Goal: Task Accomplishment & Management: Use online tool/utility

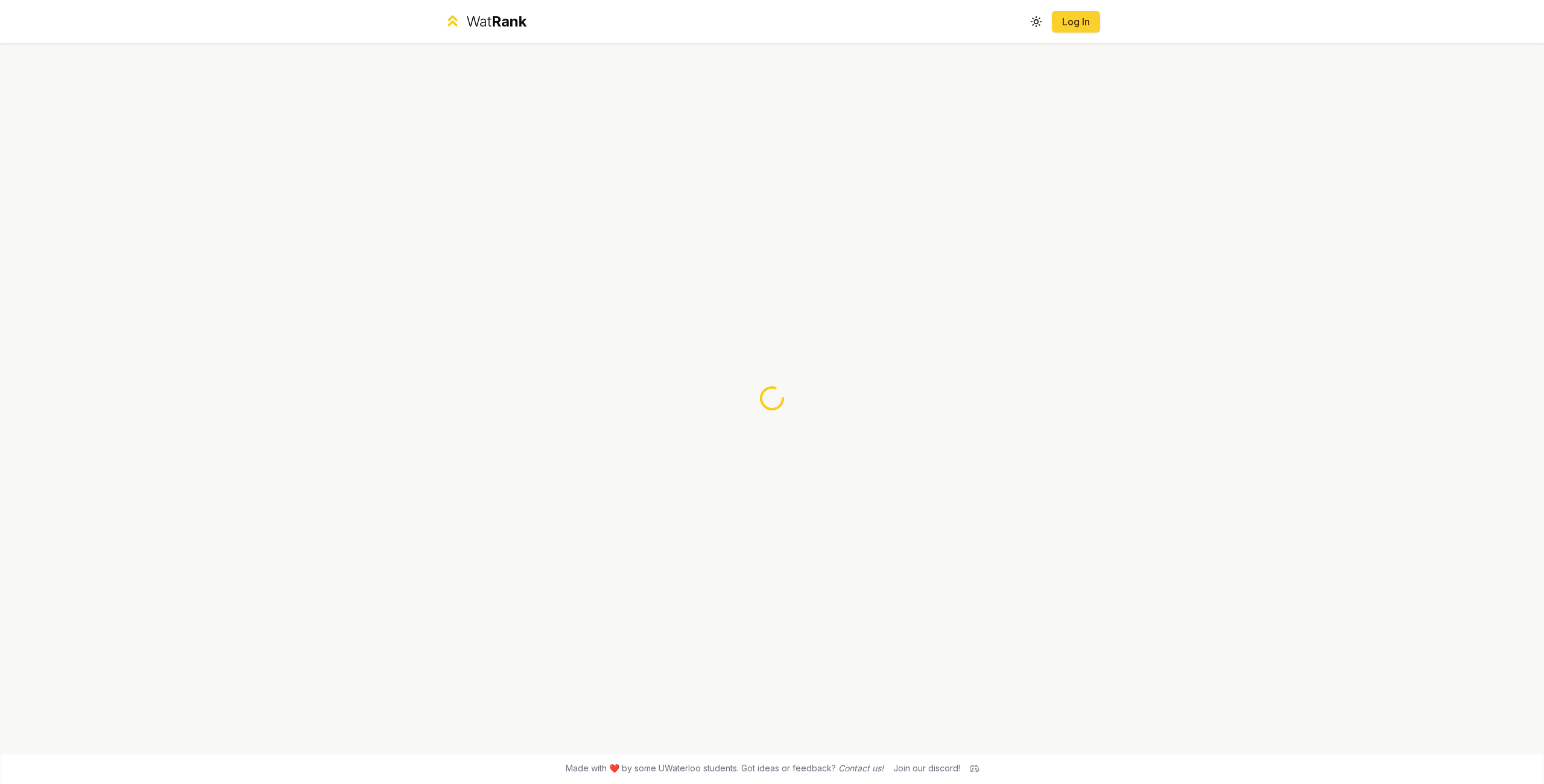
click at [1082, 26] on link "Log In" at bounding box center [1076, 21] width 29 height 14
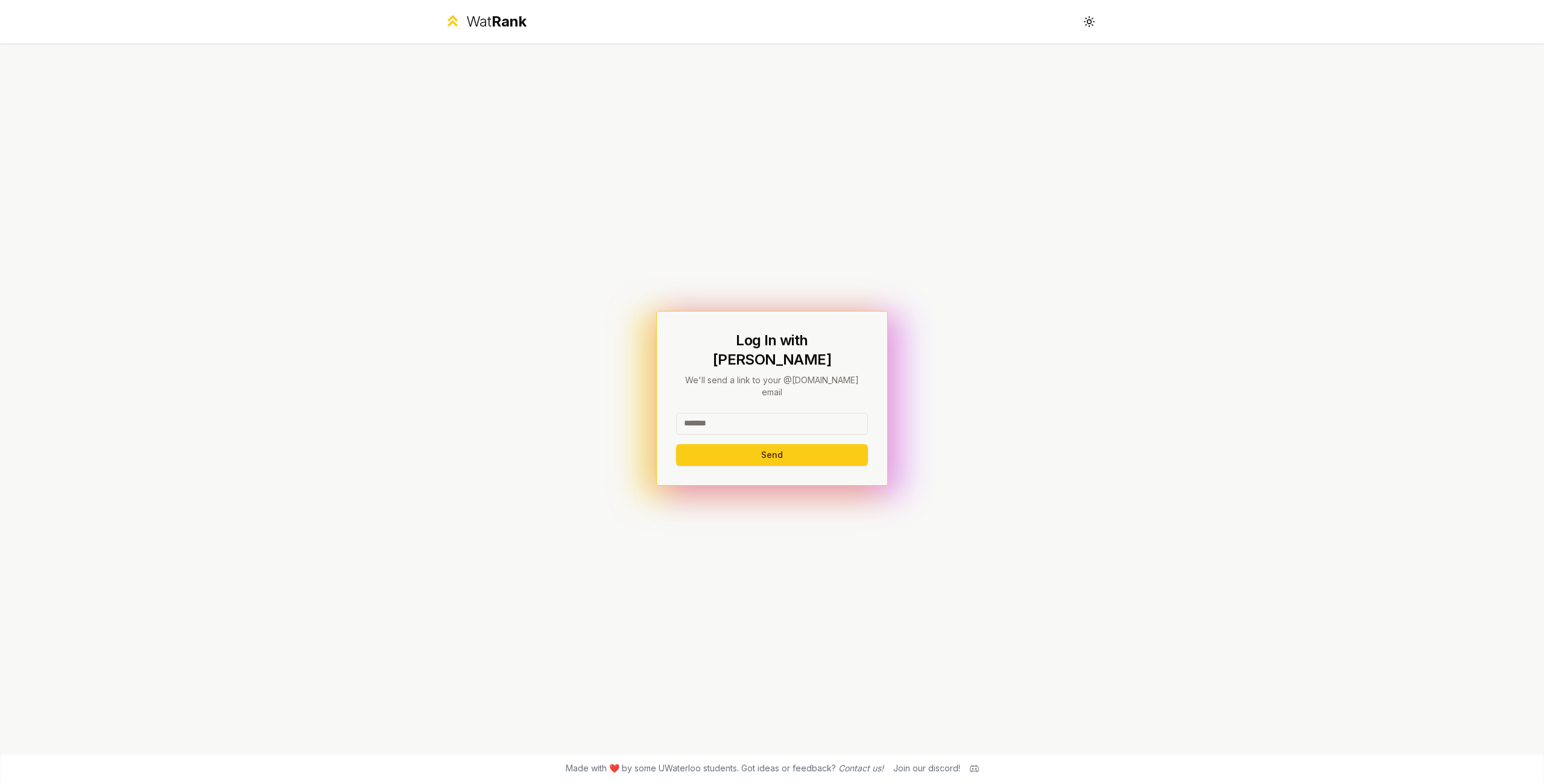
click at [759, 415] on input at bounding box center [772, 423] width 192 height 22
type input "********"
click at [676, 444] on button "Send" at bounding box center [772, 455] width 192 height 22
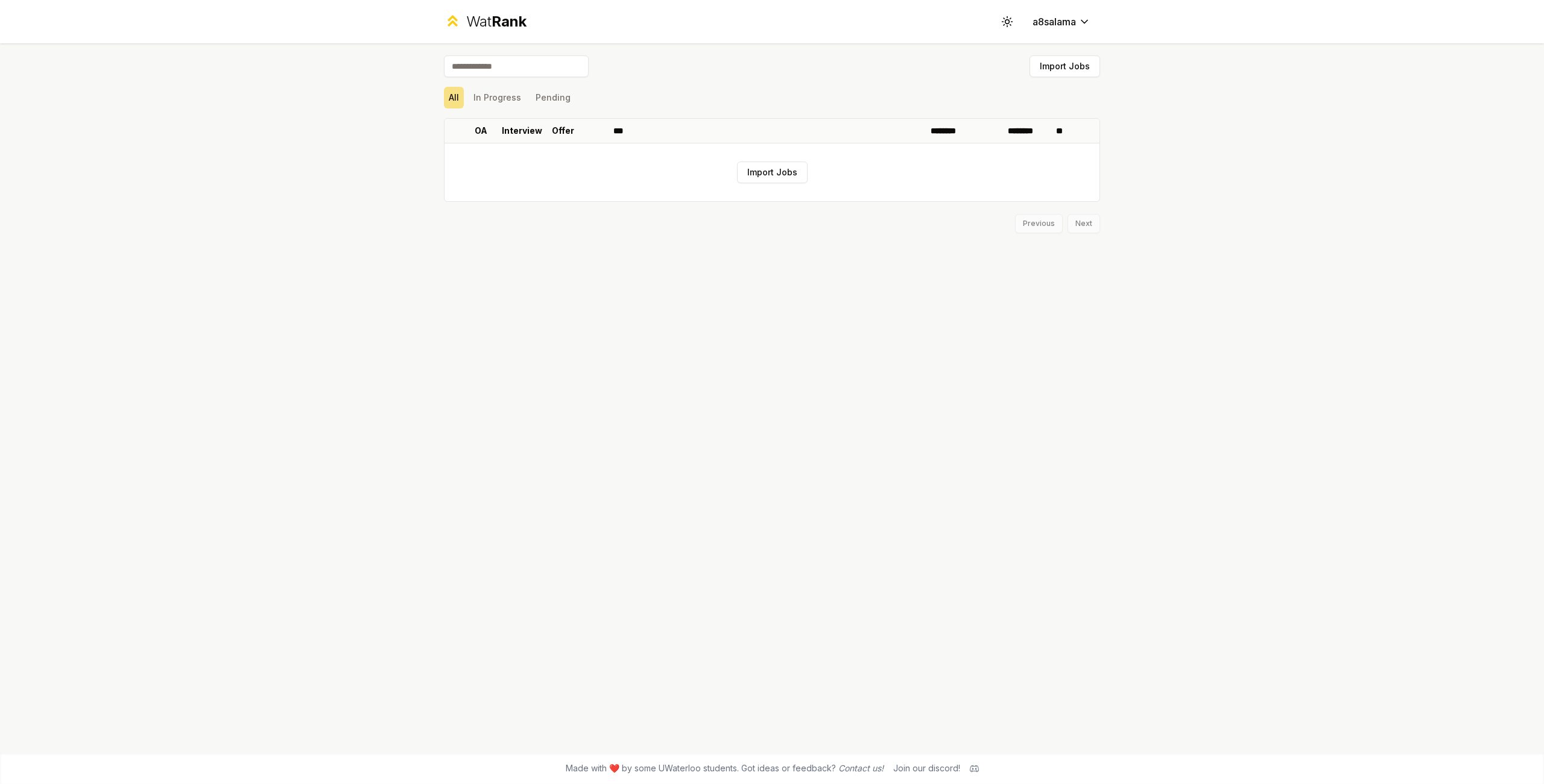
click at [273, 87] on div "Wat Rank Toggle theme a8salama Import Jobs All In Progress Pending OA Interview…" at bounding box center [772, 392] width 1544 height 784
click at [766, 170] on button "Import Jobs" at bounding box center [772, 172] width 70 height 22
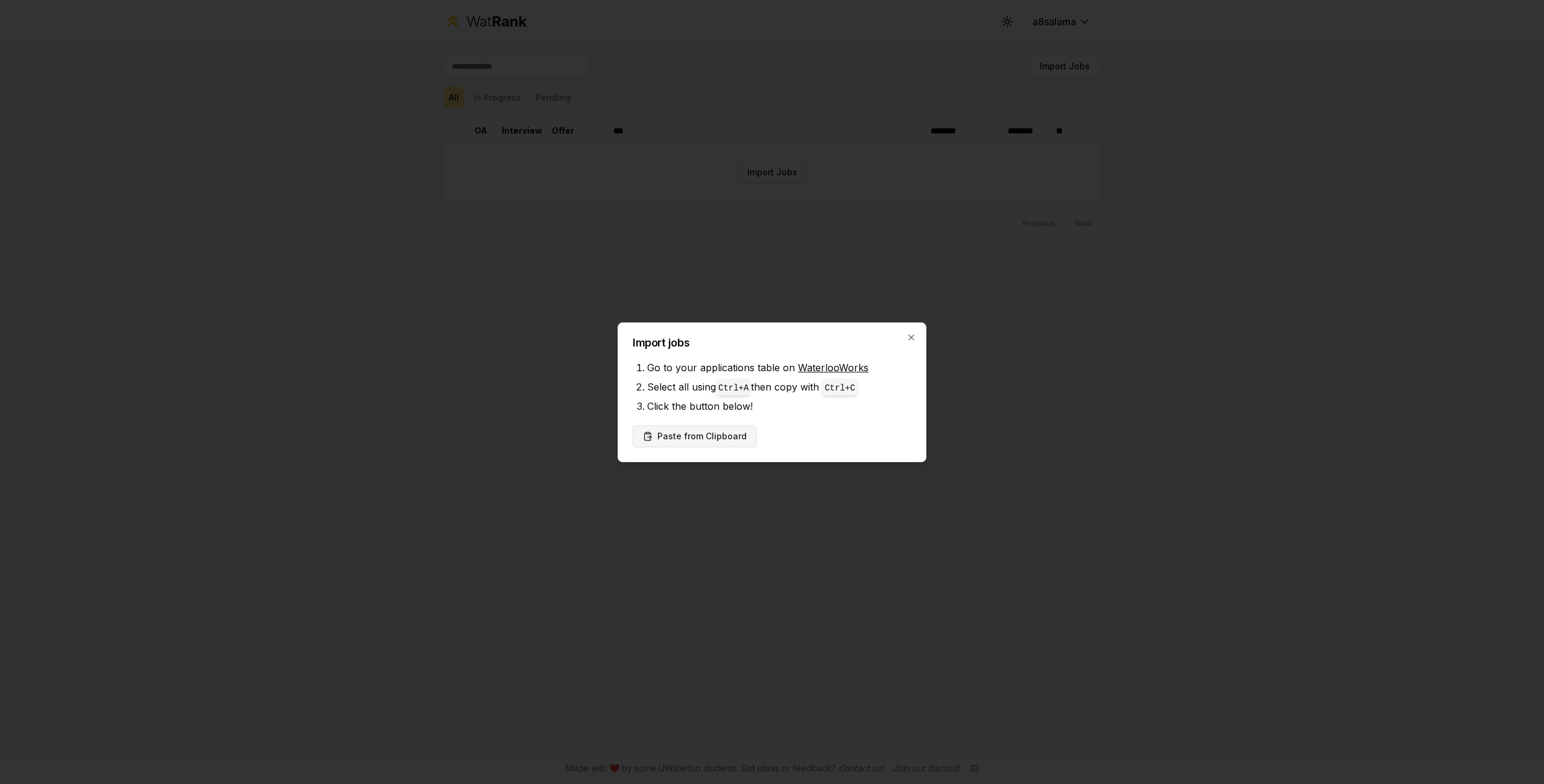
click at [698, 443] on button "Paste from Clipboard" at bounding box center [695, 436] width 124 height 22
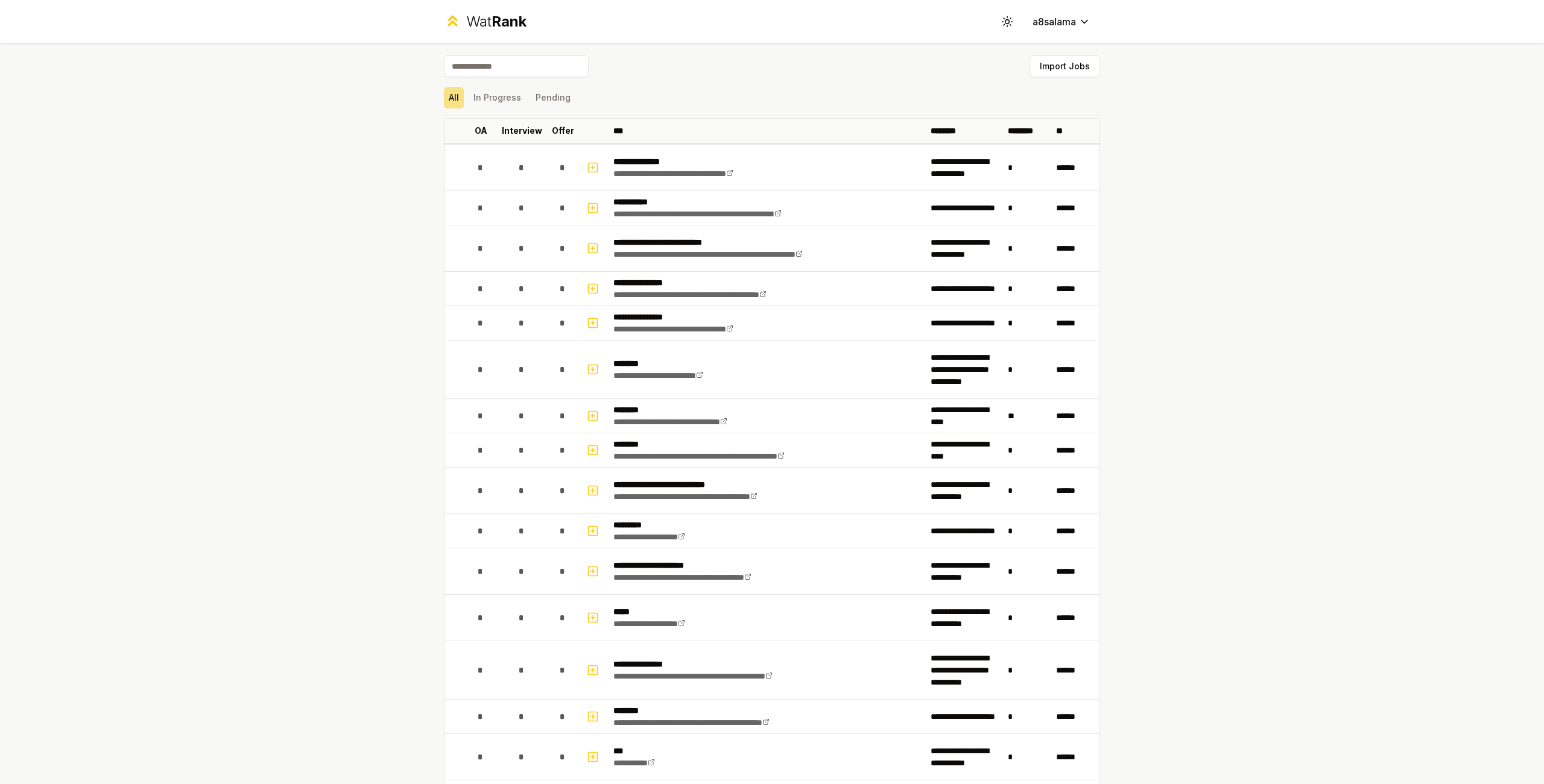
scroll to position [621, 0]
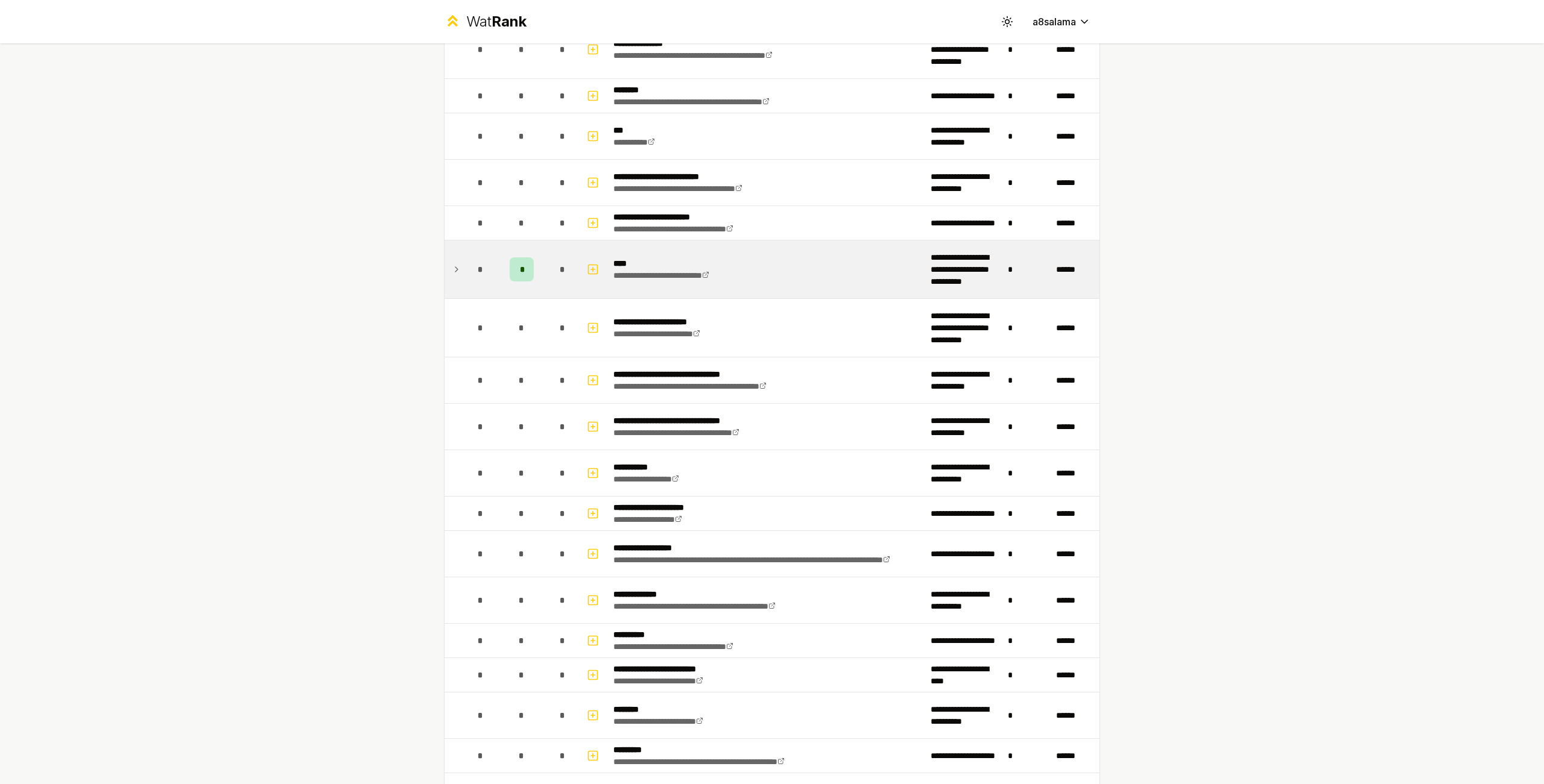
click at [445, 267] on td at bounding box center [454, 270] width 19 height 58
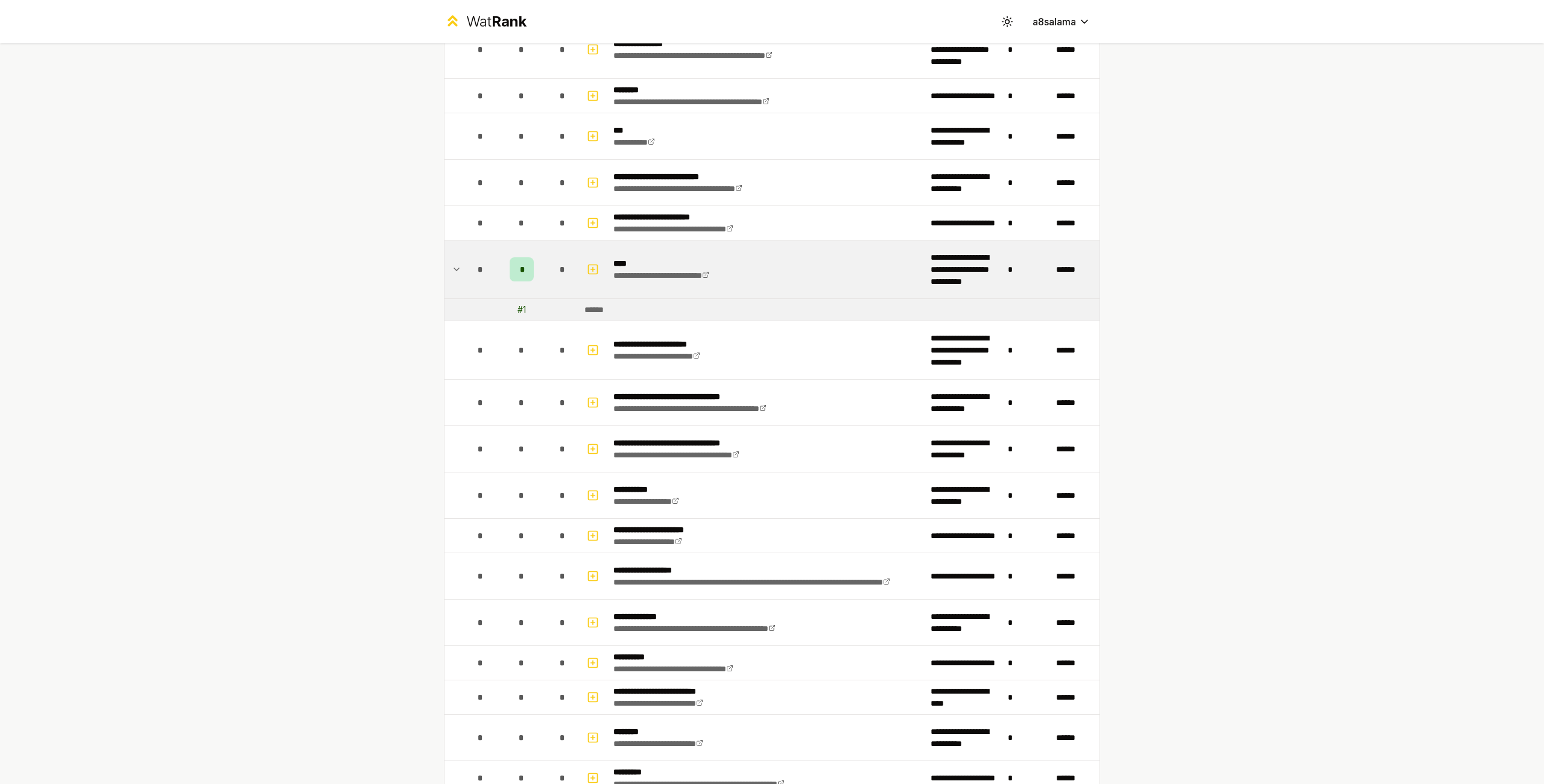
click at [445, 267] on td at bounding box center [454, 270] width 19 height 58
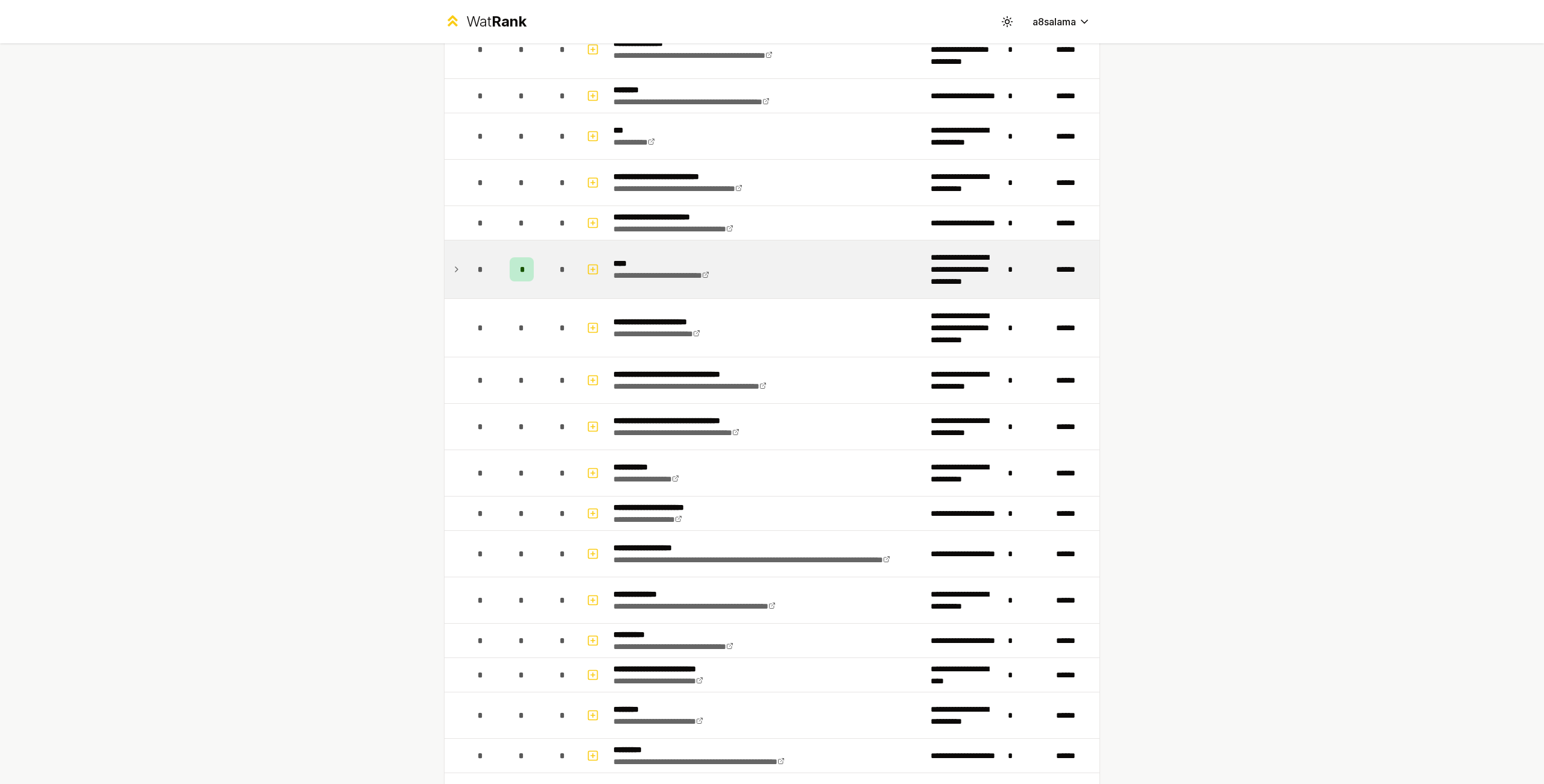
click at [445, 267] on td at bounding box center [454, 270] width 19 height 58
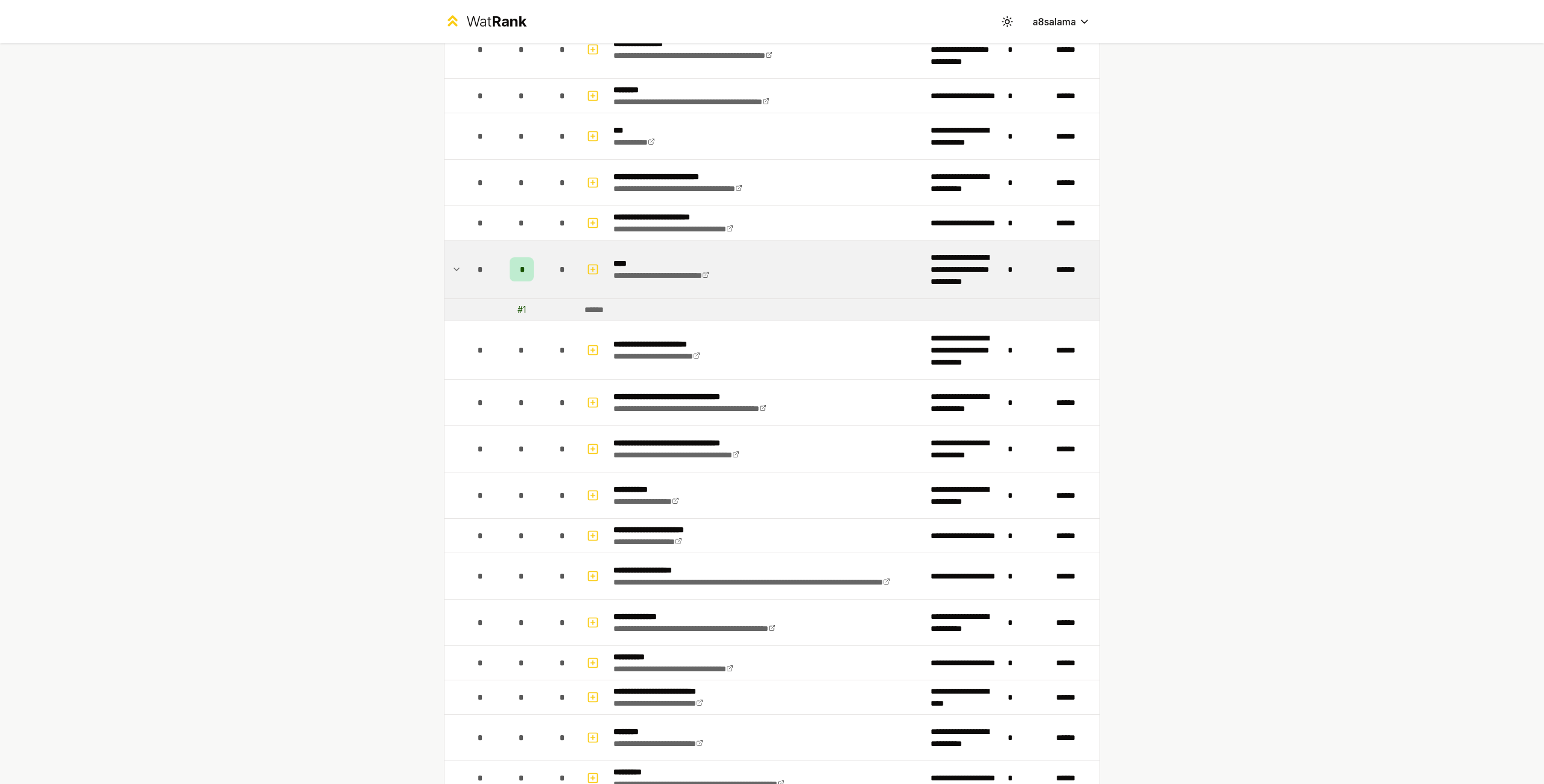
click at [445, 267] on td at bounding box center [454, 270] width 19 height 58
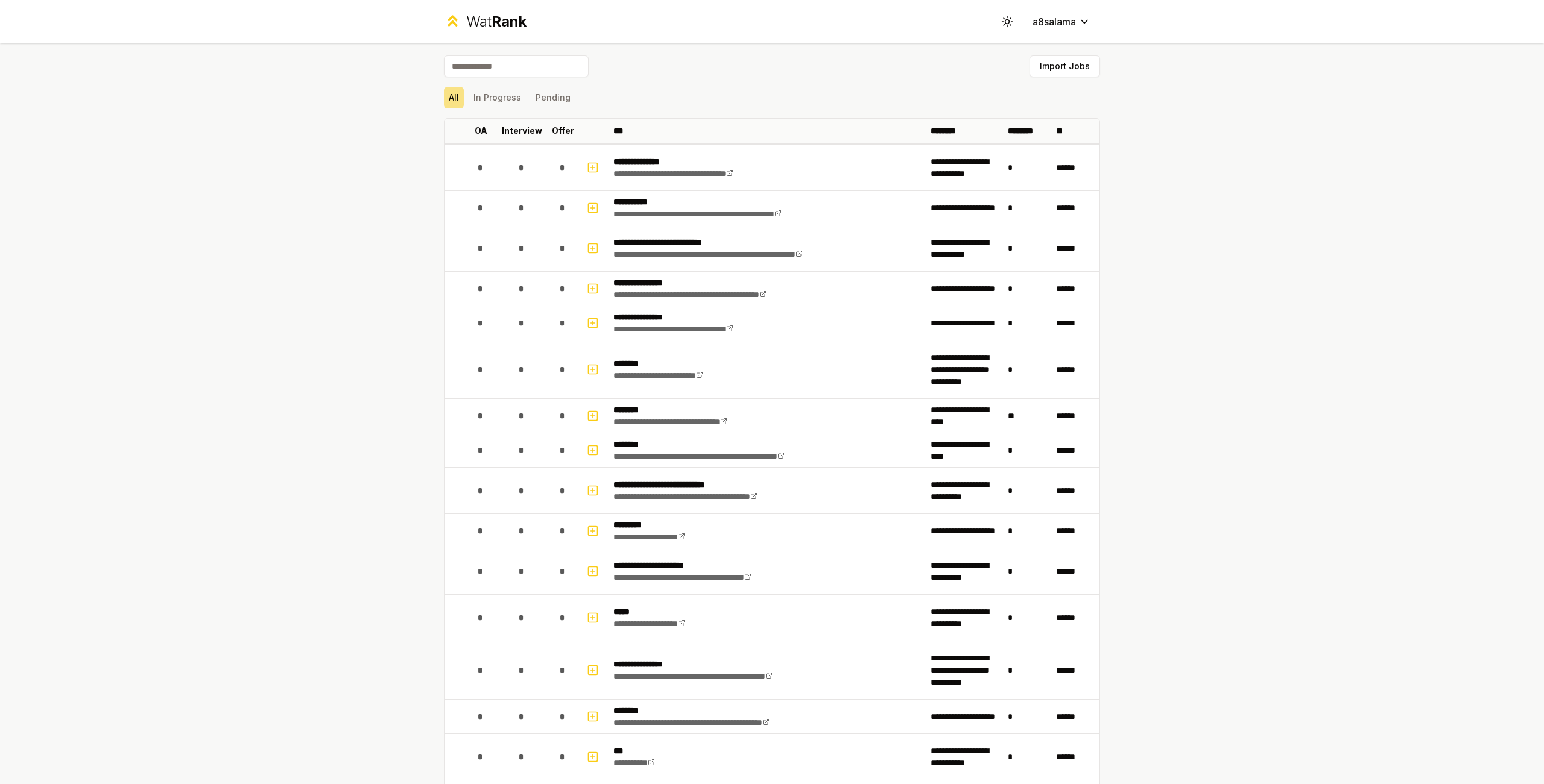
scroll to position [1, 0]
click at [481, 88] on button "In Progress" at bounding box center [497, 96] width 58 height 22
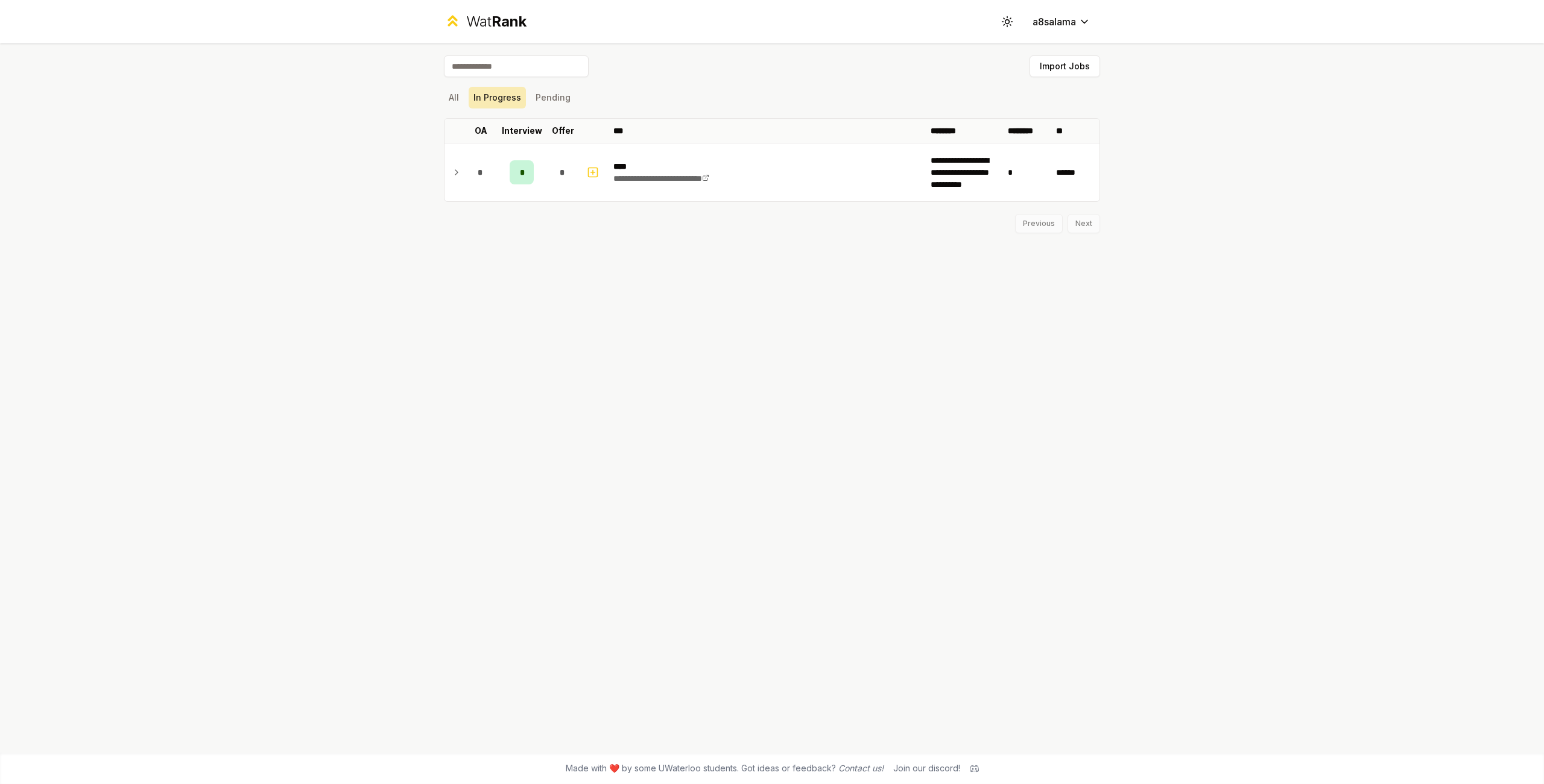
scroll to position [0, 0]
click at [447, 98] on button "All" at bounding box center [453, 97] width 20 height 22
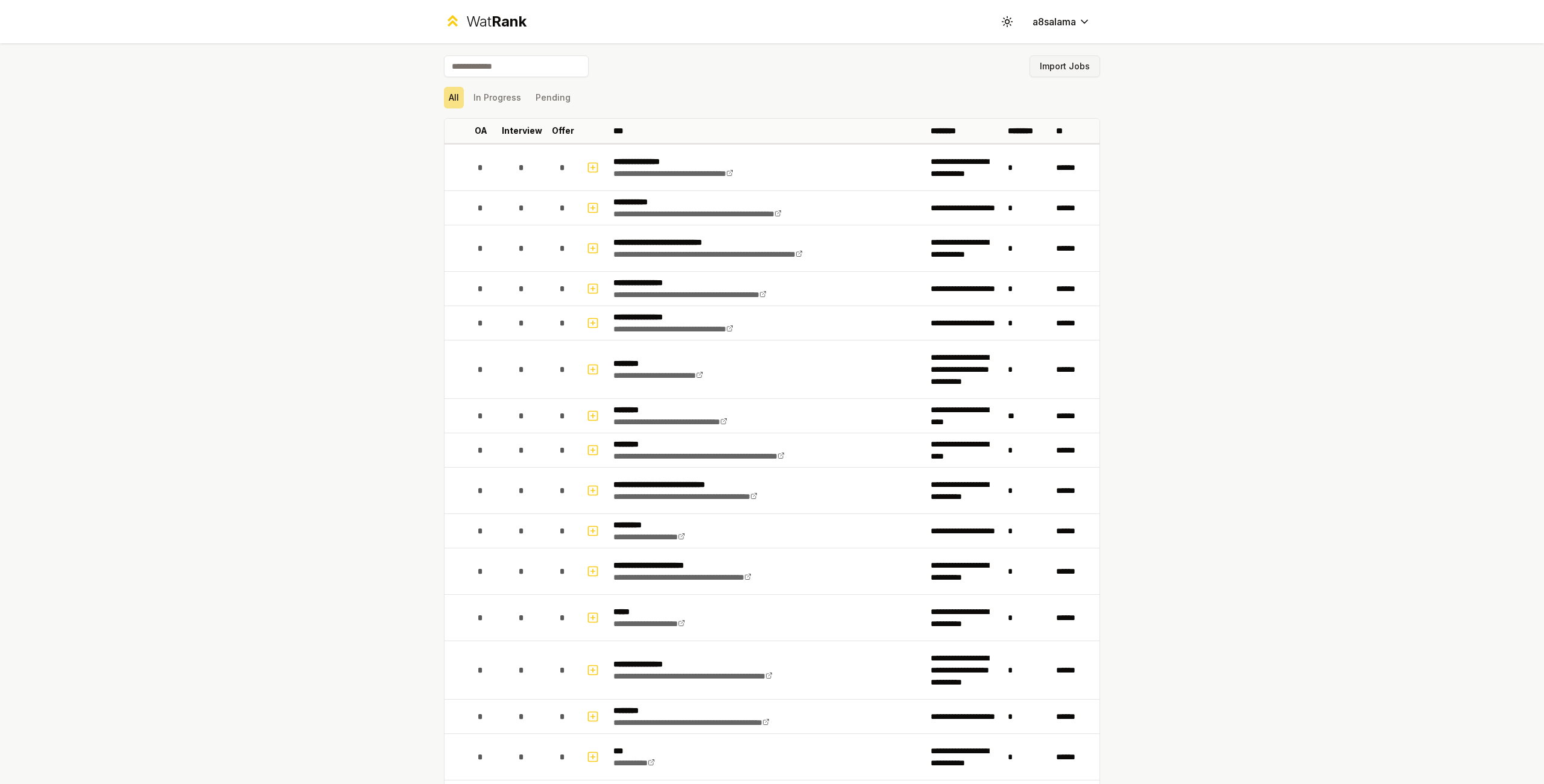
click at [1060, 73] on button "Import Jobs" at bounding box center [1064, 66] width 70 height 22
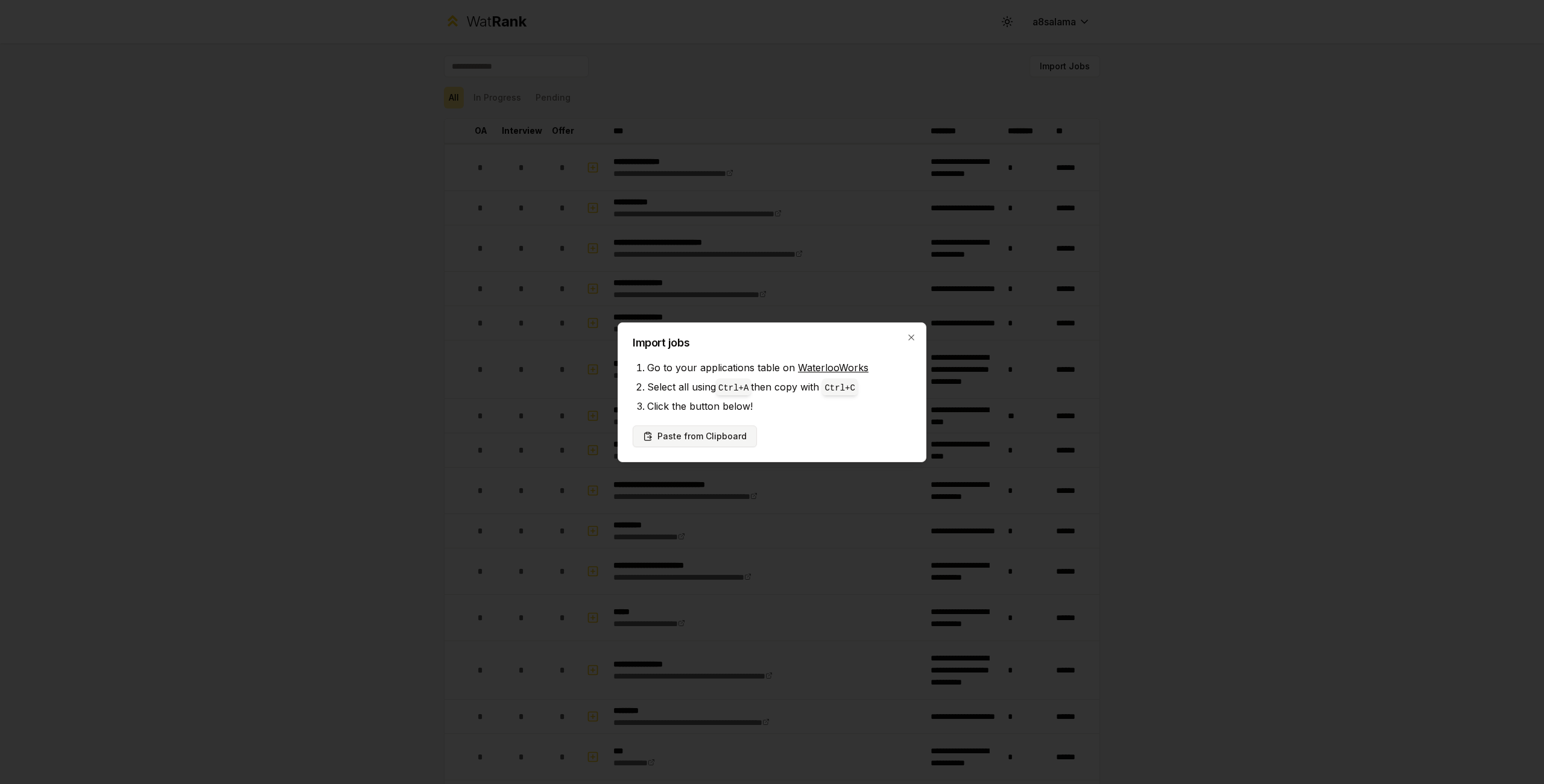
click at [701, 432] on button "Paste from Clipboard" at bounding box center [695, 436] width 124 height 22
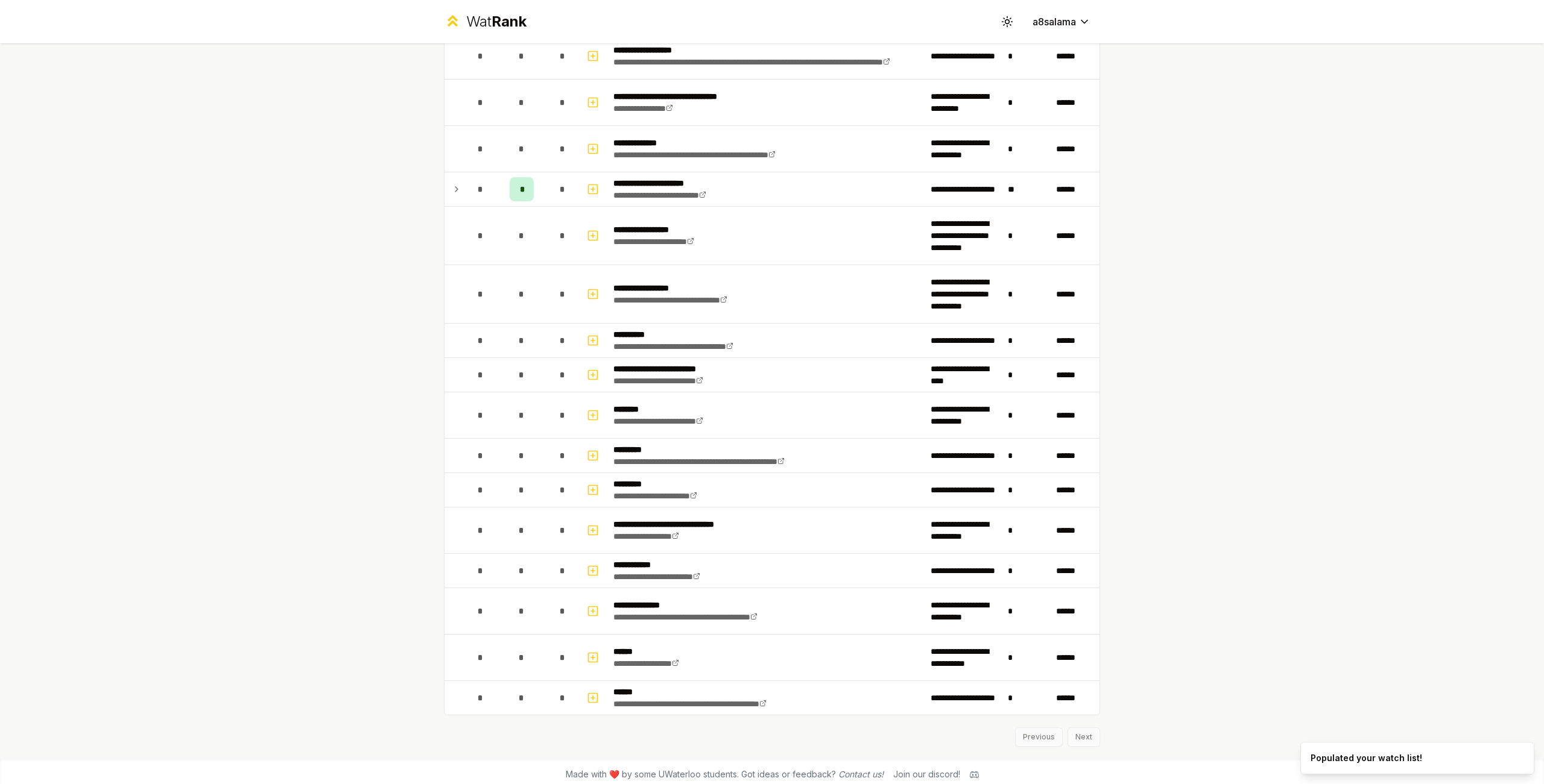
scroll to position [1495, 0]
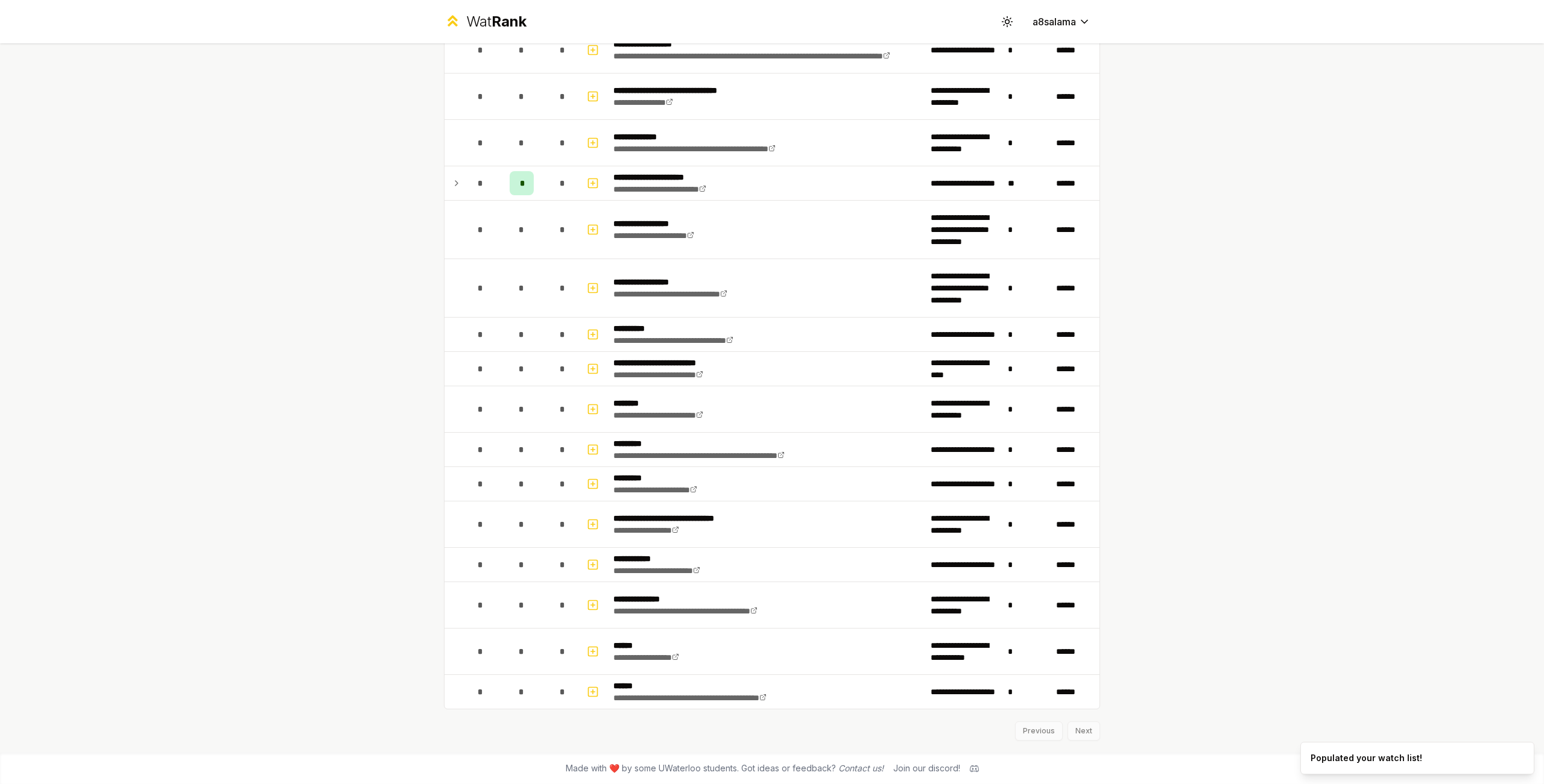
click at [1247, 359] on div "**********" at bounding box center [772, 392] width 1544 height 784
click at [446, 186] on td at bounding box center [454, 183] width 19 height 34
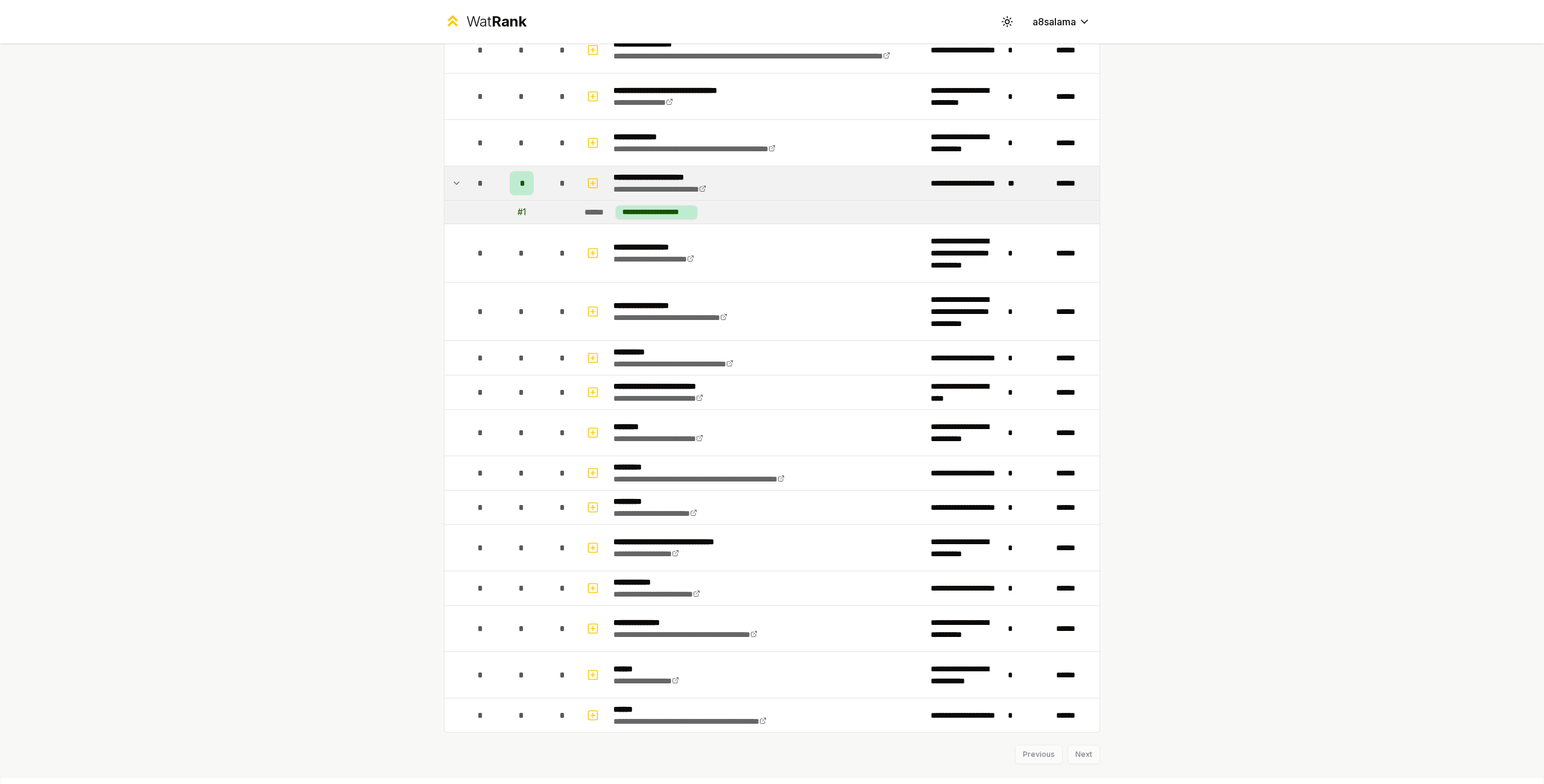
click at [446, 184] on td at bounding box center [454, 183] width 19 height 34
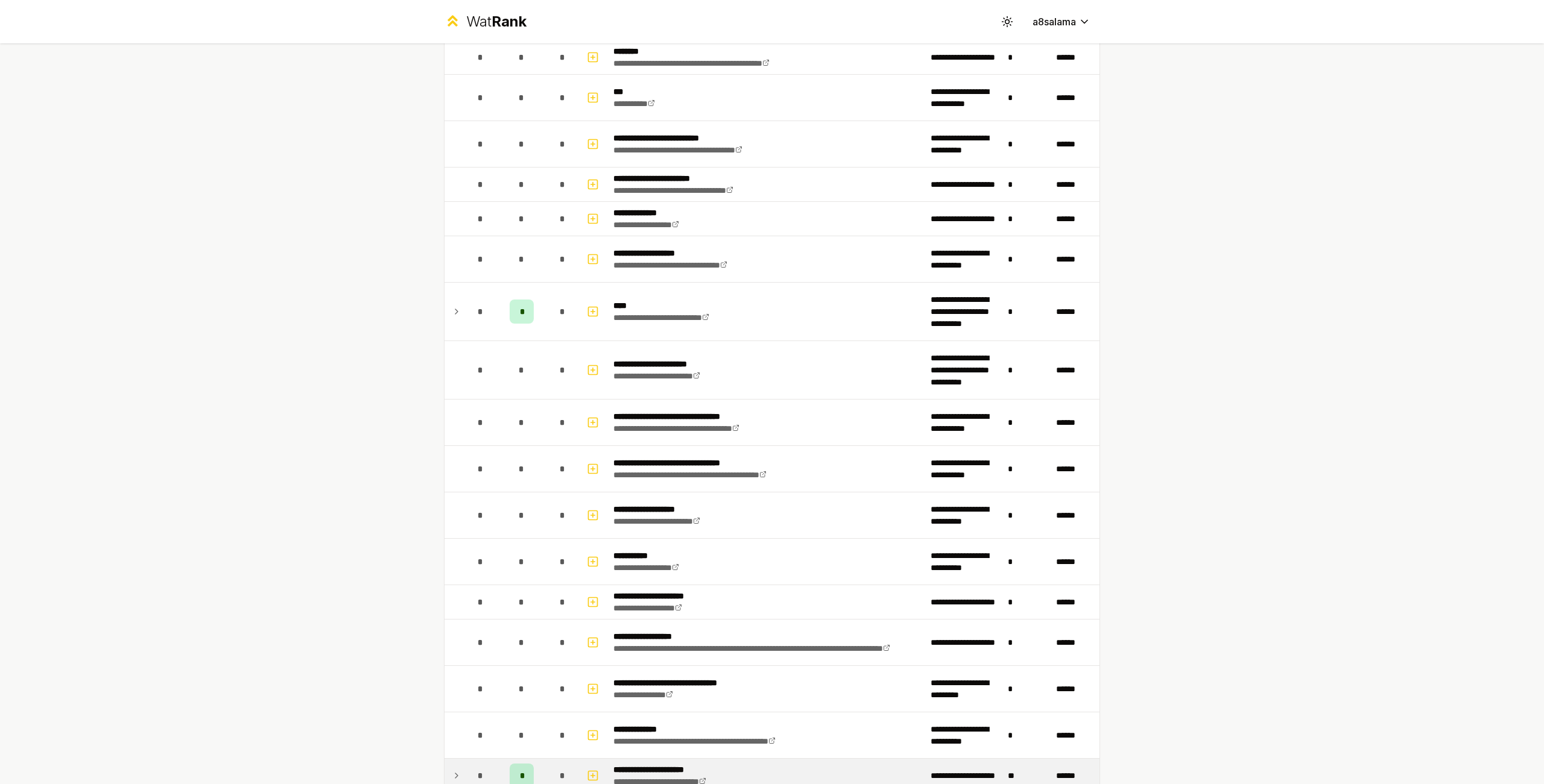
scroll to position [906, 0]
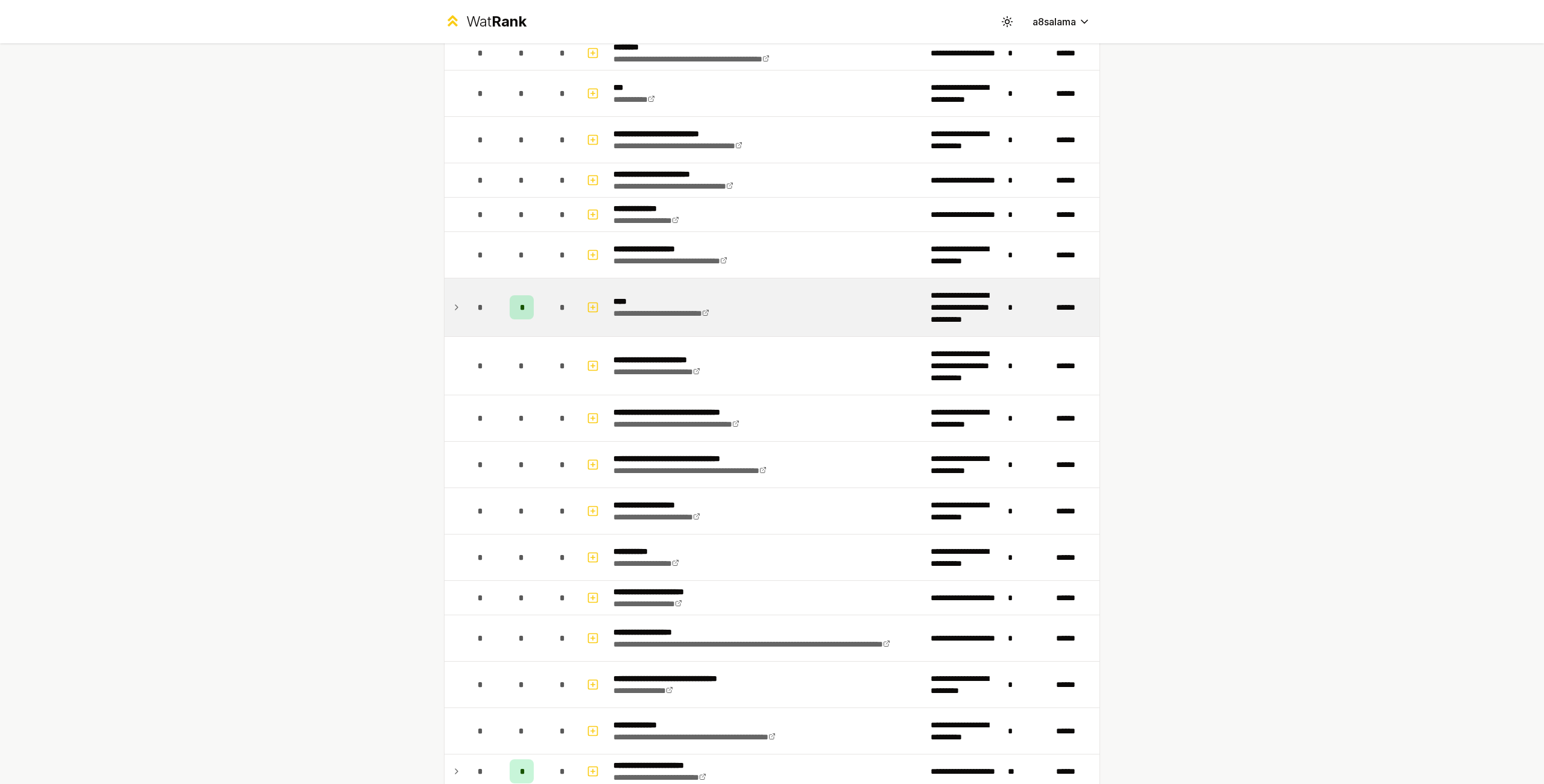
click at [452, 305] on icon at bounding box center [456, 307] width 10 height 14
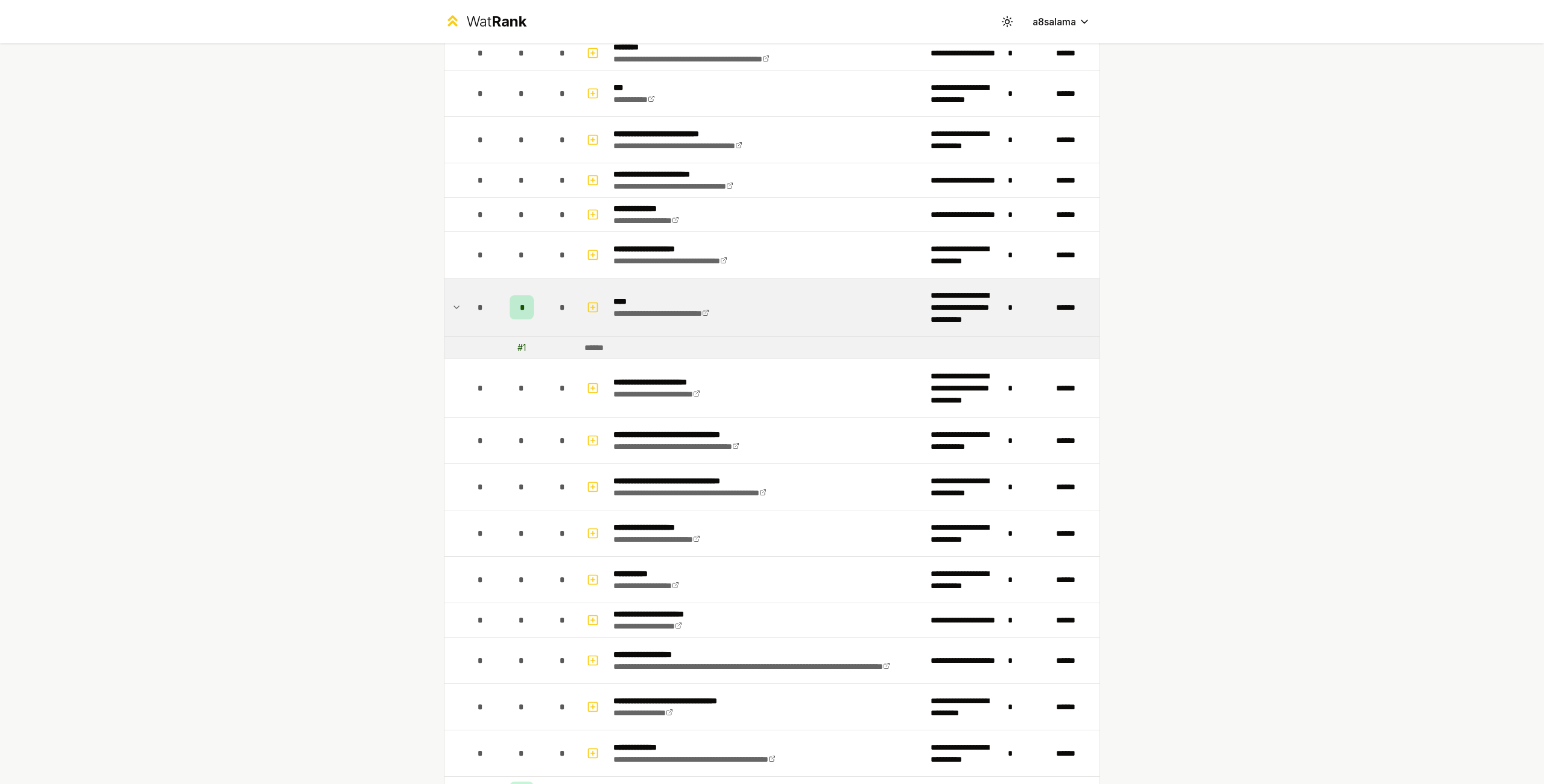
click at [452, 305] on icon at bounding box center [456, 307] width 10 height 14
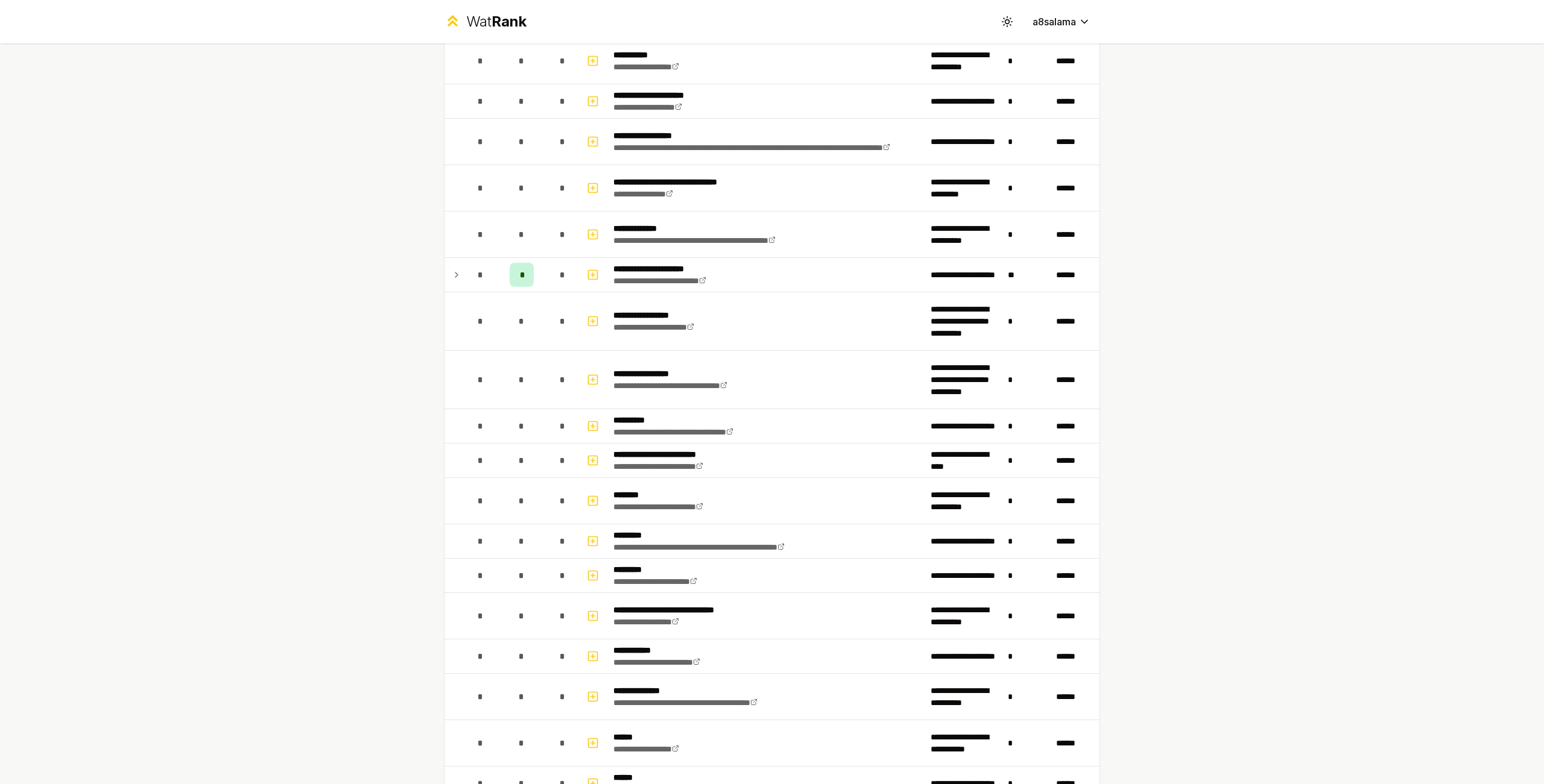
scroll to position [1407, 0]
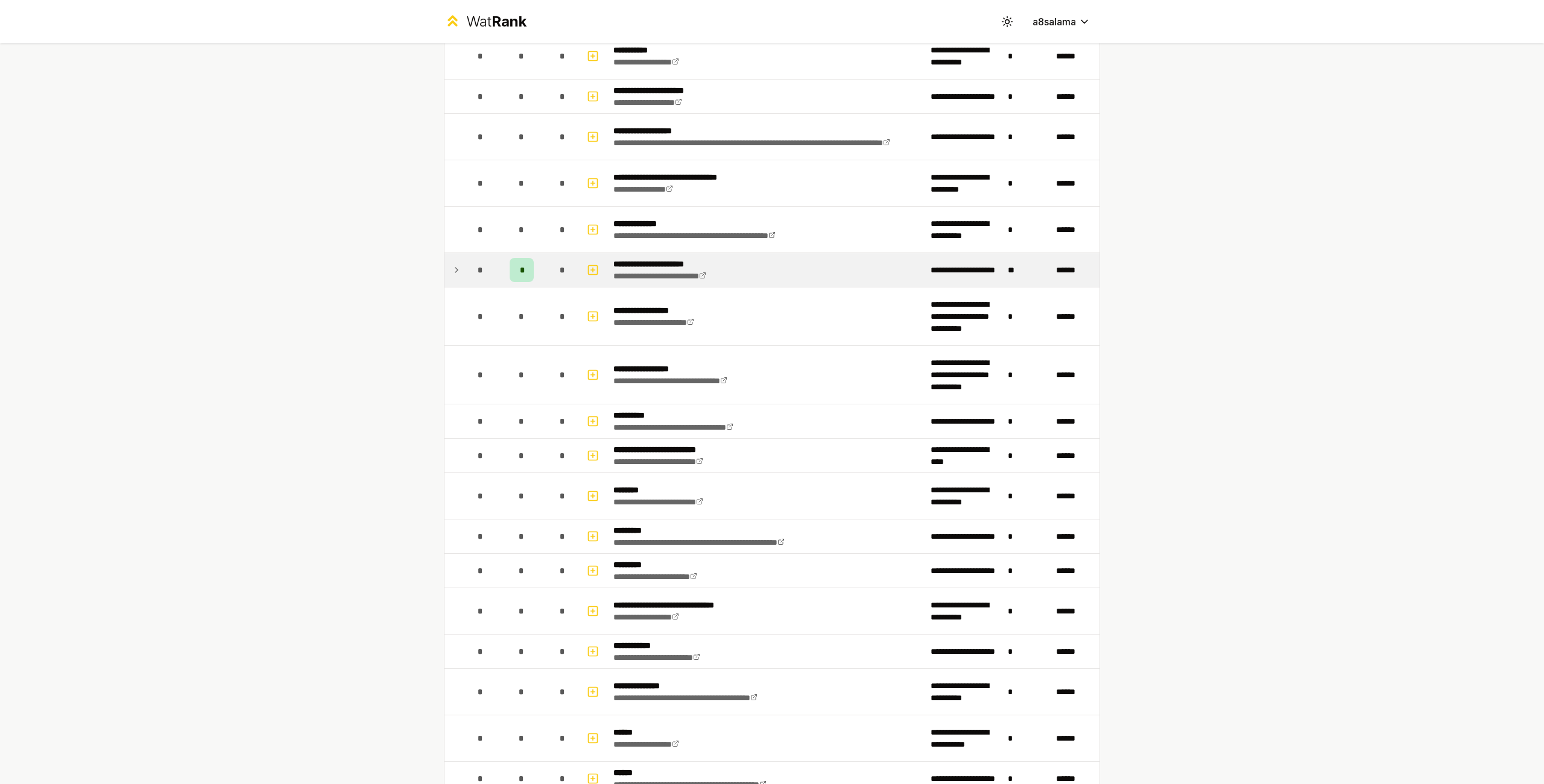
click at [453, 276] on icon at bounding box center [456, 270] width 10 height 14
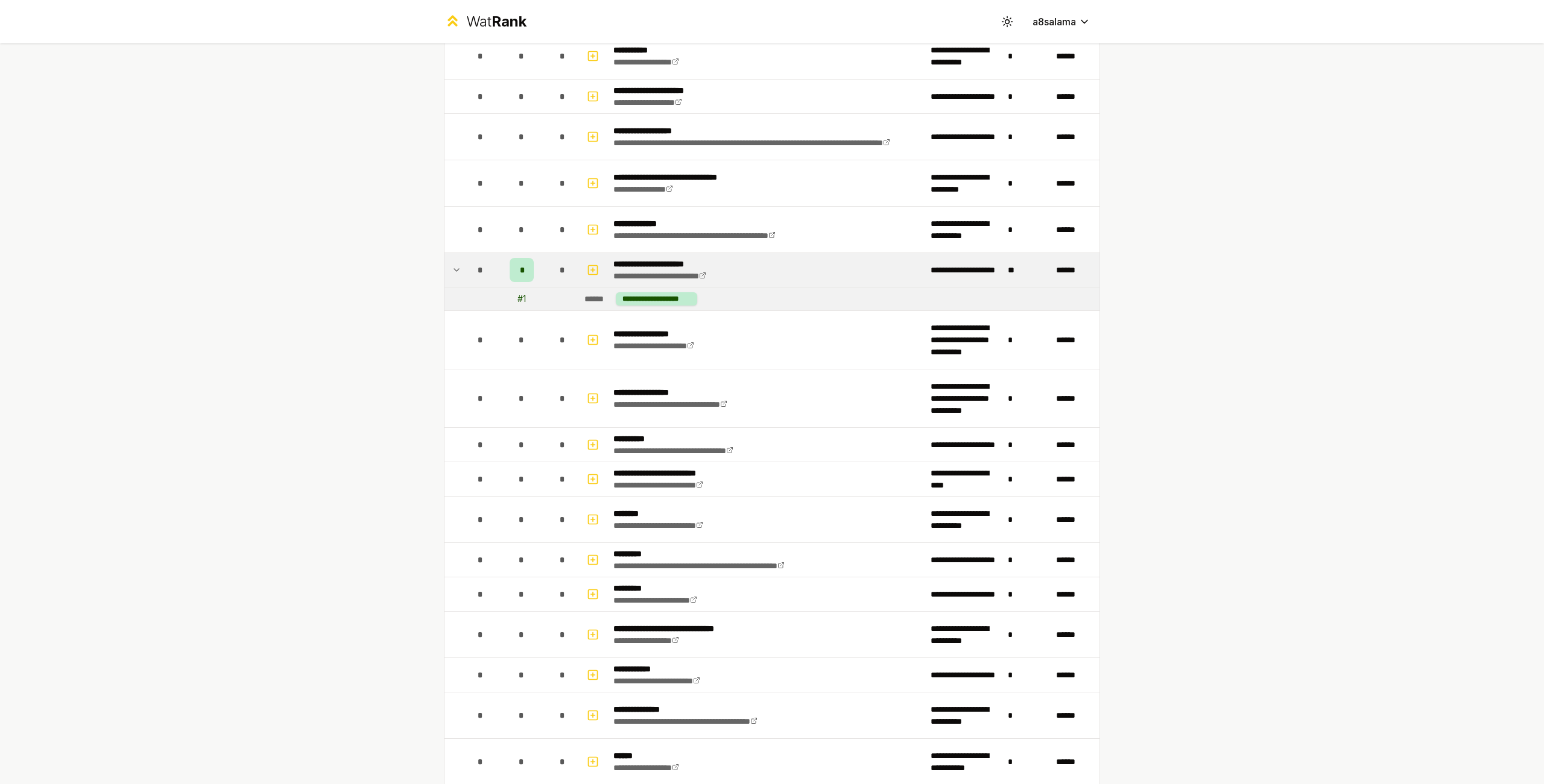
click at [453, 276] on icon at bounding box center [456, 270] width 10 height 14
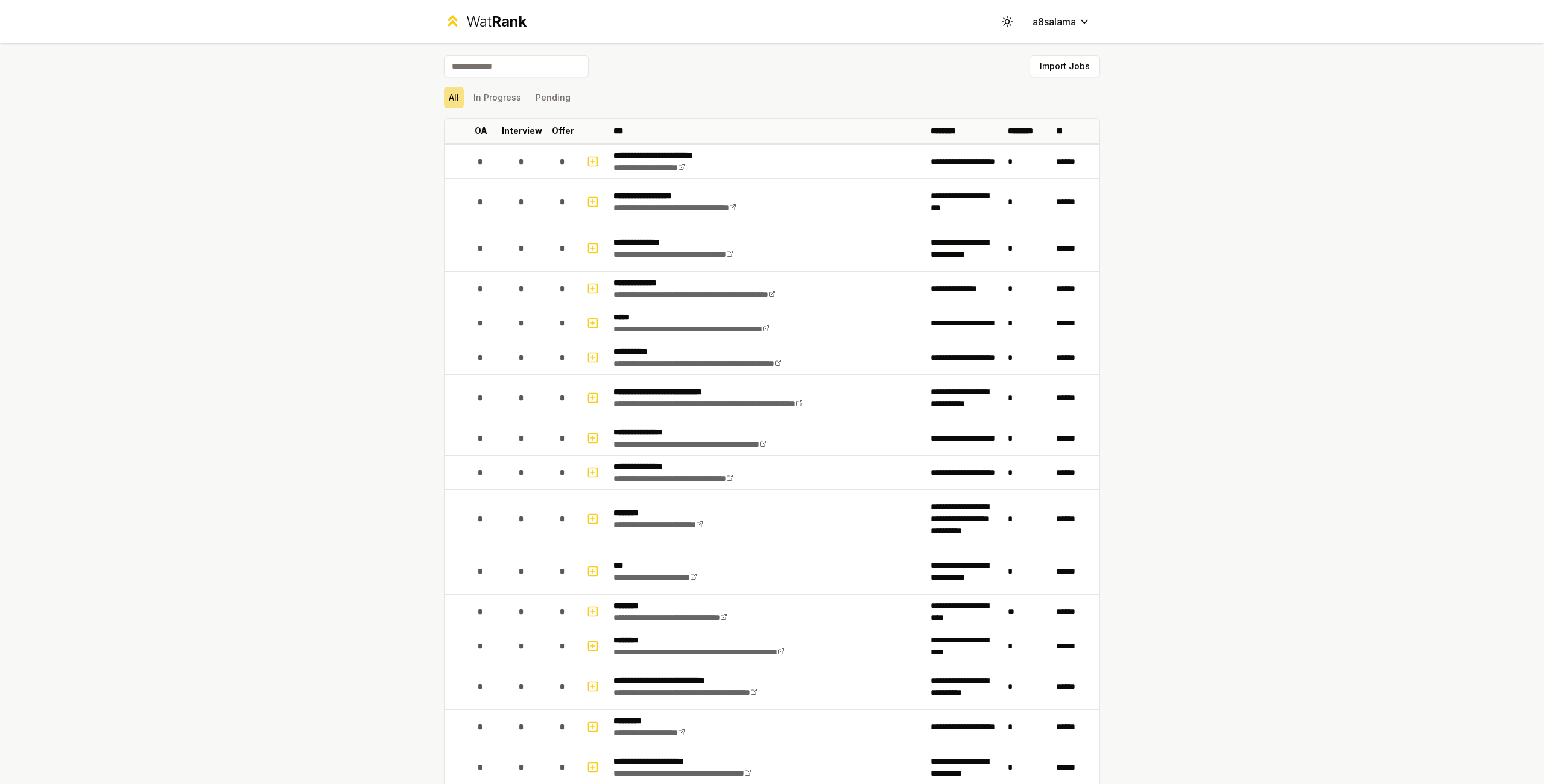
click at [496, 60] on input at bounding box center [516, 66] width 145 height 22
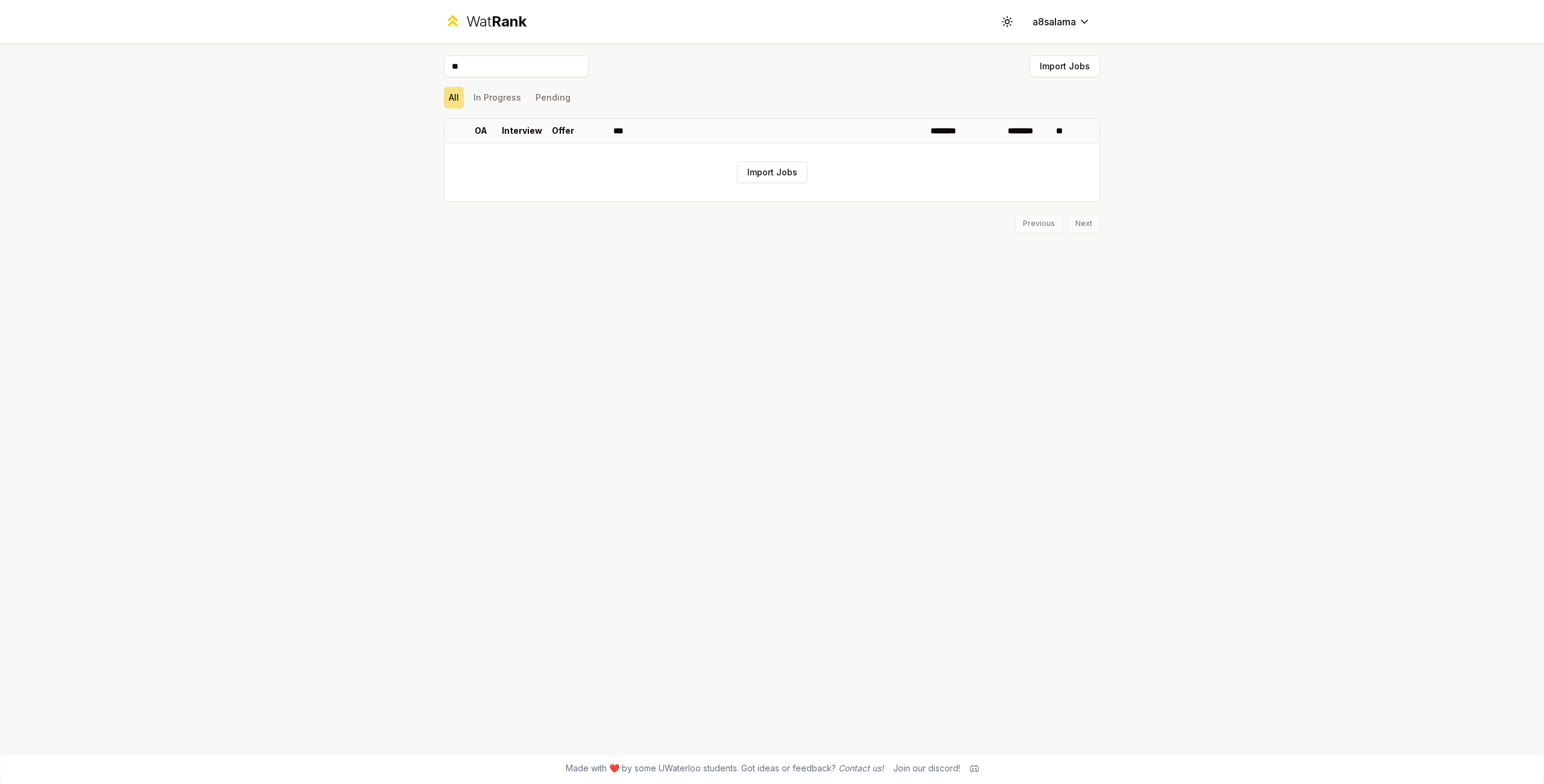
type input "*"
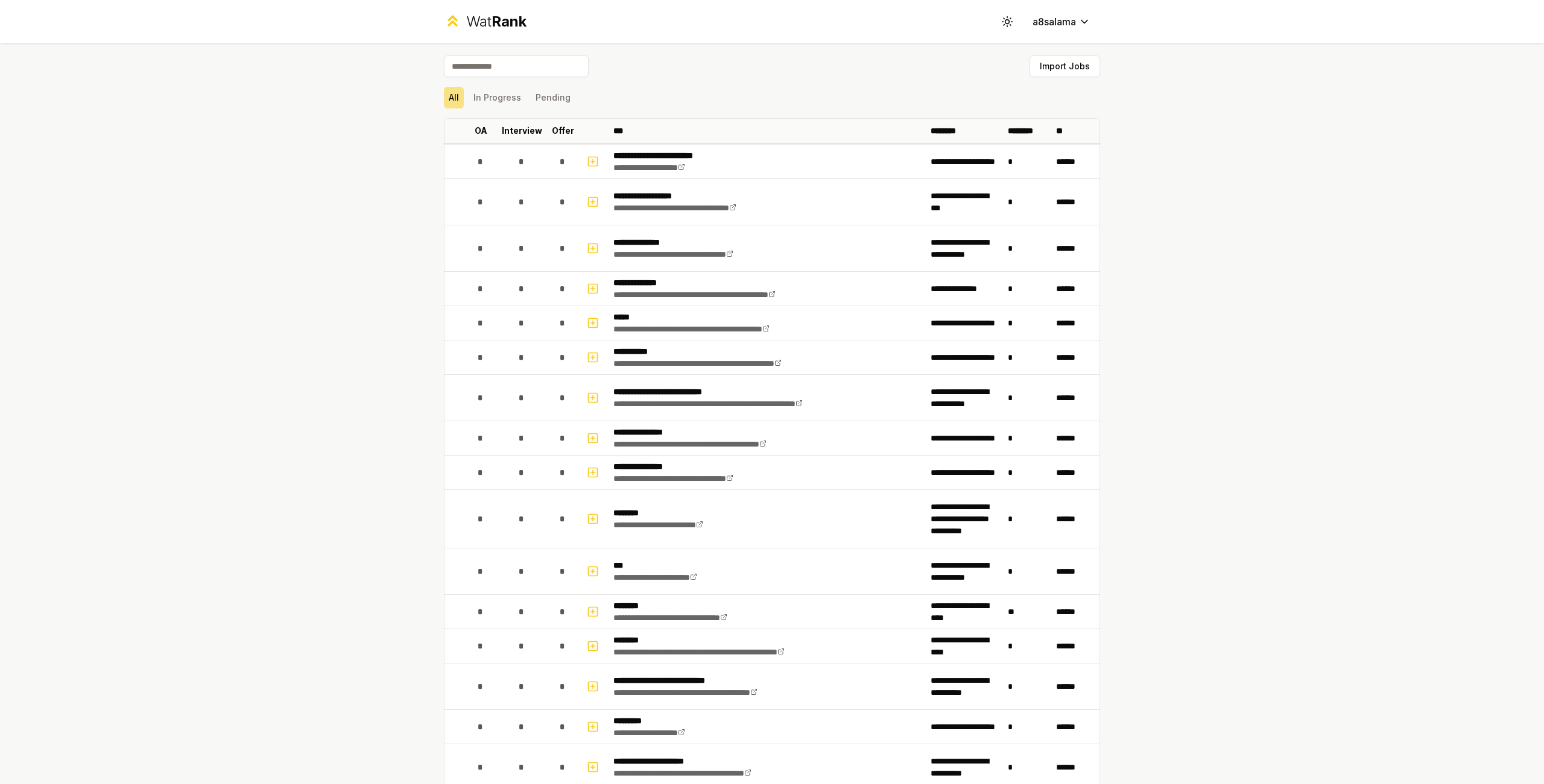
click at [321, 84] on div "**********" at bounding box center [772, 392] width 1544 height 784
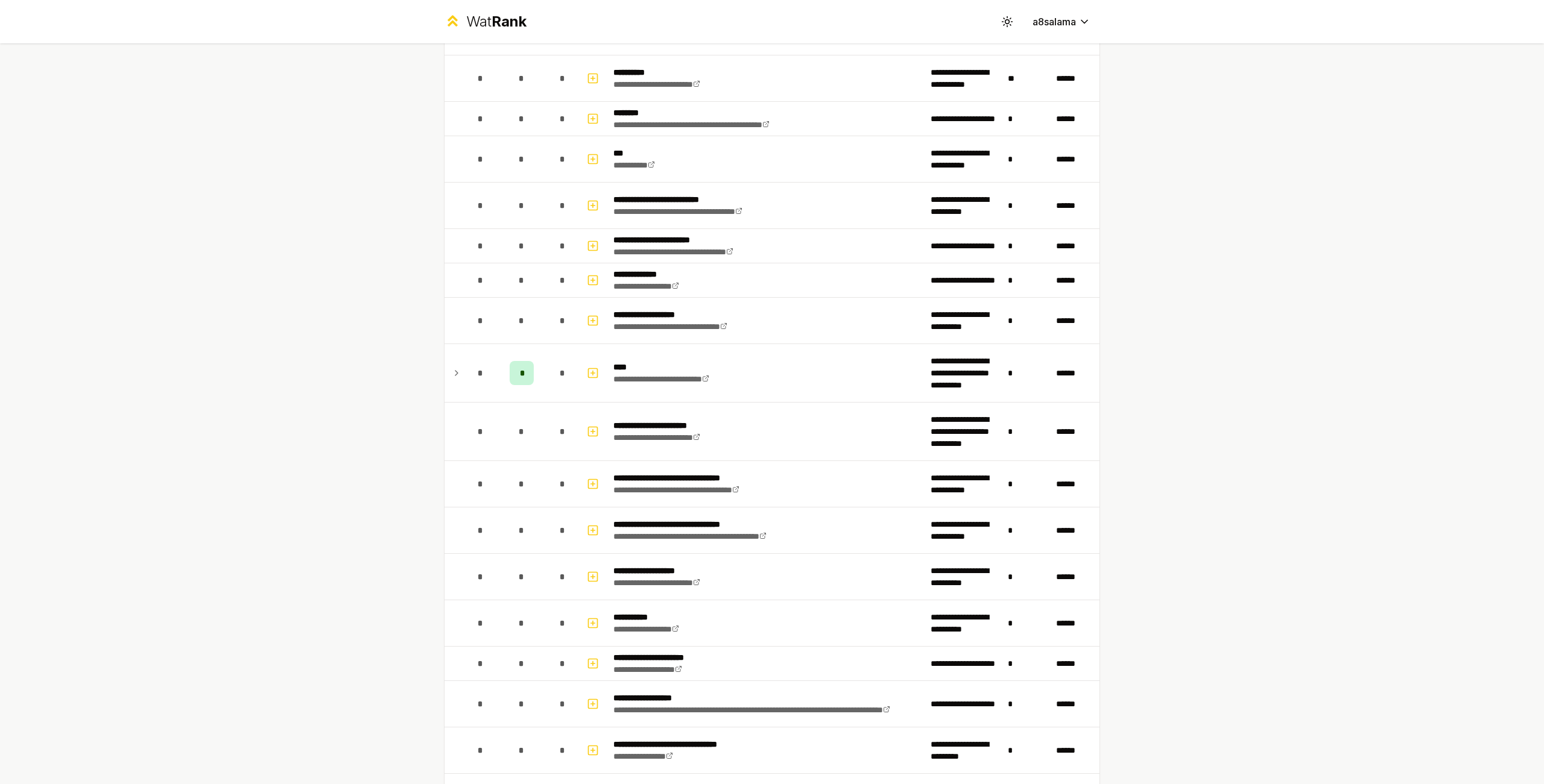
scroll to position [852, 0]
